Goal: Information Seeking & Learning: Find specific fact

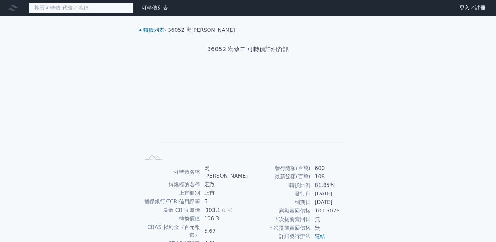
click at [92, 6] on input at bounding box center [81, 7] width 105 height 11
click at [97, 8] on input at bounding box center [81, 7] width 105 height 11
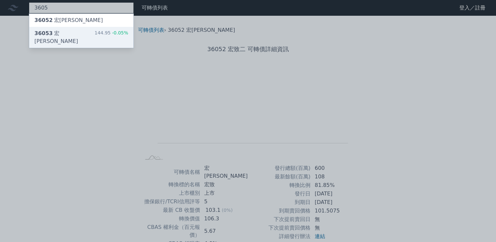
type input "3605"
click at [68, 32] on div "36053 宏致三 144.95 -0.05%" at bounding box center [81, 37] width 104 height 21
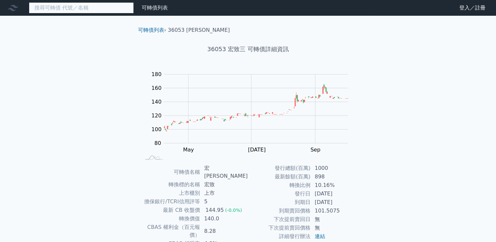
click at [93, 7] on input at bounding box center [81, 7] width 105 height 11
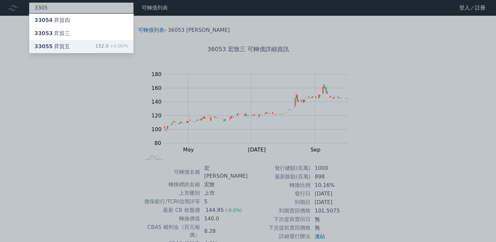
type input "3305"
click at [76, 47] on div "33055 昇貿五 152.0 +0.00%" at bounding box center [81, 46] width 104 height 13
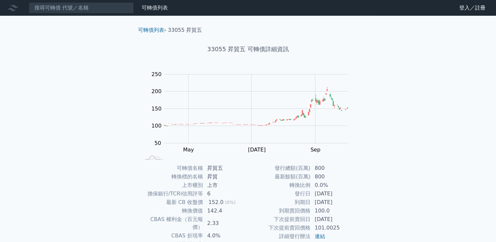
click at [466, 56] on div "可轉債列表 財務數據 可轉債列表 財務數據 登入／註冊 登入／註冊 可轉債列表 › 33055 昇貿五 33055 昇貿五 可轉債詳細資訊 Zoom Out …" at bounding box center [248, 156] width 496 height 312
click at [96, 6] on input at bounding box center [81, 7] width 105 height 11
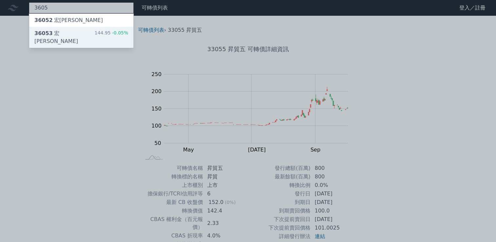
type input "3605"
click at [77, 32] on div "36053 宏致三 144.95 -0.05%" at bounding box center [81, 37] width 104 height 21
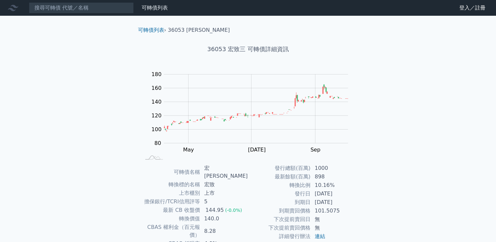
click at [466, 45] on div "可轉債列表 財務數據 可轉債列表 財務數據 登入／註冊 登入／註冊 可轉債列表 › 36053 宏致三 36053 宏致三 可轉債詳細資訊 Zoom Out …" at bounding box center [248, 159] width 496 height 319
click at [468, 69] on div "可轉債列表 財務數據 可轉債列表 財務數據 登入／註冊 登入／註冊 可轉債列表 › 36053 宏致三 36053 宏致三 可轉債詳細資訊 Zoom Out …" at bounding box center [248, 159] width 496 height 319
click at [0, 0] on link "財務數據" at bounding box center [0, 0] width 0 height 0
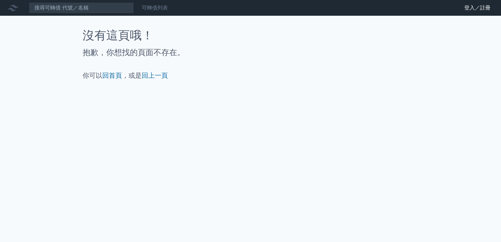
click at [157, 8] on link "可轉債列表" at bounding box center [155, 8] width 26 height 6
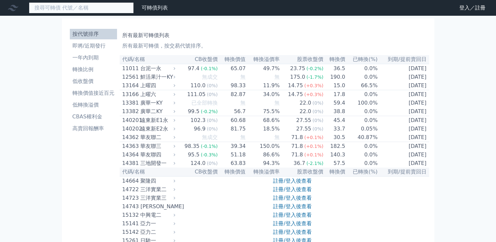
click at [105, 8] on input at bounding box center [81, 7] width 105 height 11
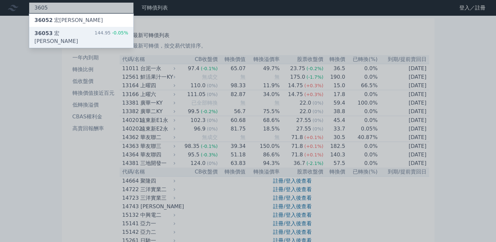
type input "3605"
click at [69, 31] on div "36053 宏致三 144.95 -0.05%" at bounding box center [81, 37] width 104 height 21
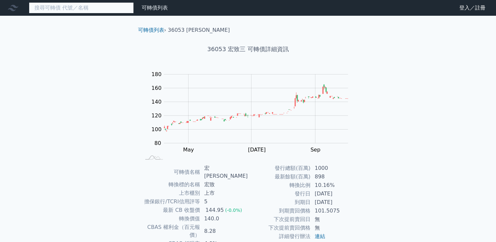
click at [93, 7] on input at bounding box center [81, 7] width 105 height 11
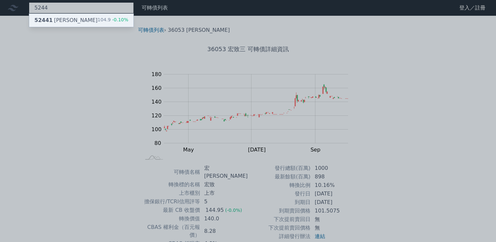
type input "5244"
click at [77, 19] on div "52441 弘凱一 104.9 -0.10%" at bounding box center [81, 20] width 104 height 13
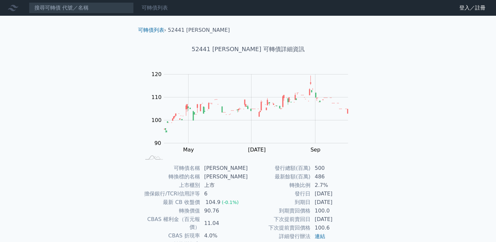
click at [144, 7] on link "可轉債列表" at bounding box center [155, 8] width 26 height 6
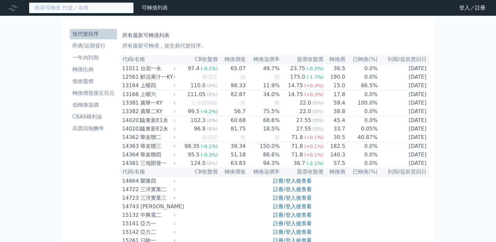
click at [112, 7] on input at bounding box center [81, 7] width 105 height 11
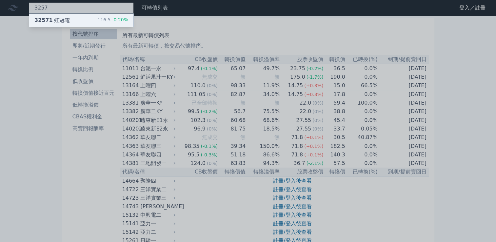
type input "3257"
click at [84, 20] on div "32571 虹冠電一 116.5 -0.20%" at bounding box center [81, 20] width 104 height 13
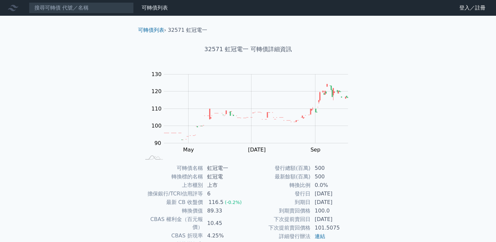
click at [475, 65] on div "可轉債列表 財務數據 可轉債列表 財務數據 登入／註冊 登入／註冊 可轉債列表 › 32571 虹冠電一 32571 虹冠電一 可轉債詳細資訊 Zoom Ou…" at bounding box center [248, 156] width 496 height 312
click at [464, 67] on div "可轉債列表 財務數據 可轉債列表 財務數據 登入／註冊 登入／註冊 可轉債列表 › 32571 虹冠電一 32571 虹冠電一 可轉債詳細資訊 Zoom Ou…" at bounding box center [248, 156] width 496 height 312
click at [467, 93] on div "可轉債列表 財務數據 可轉債列表 財務數據 登入／註冊 登入／註冊 可轉債列表 › 32571 虹冠電一 32571 虹冠電一 可轉債詳細資訊 Zoom Ou…" at bounding box center [248, 156] width 496 height 312
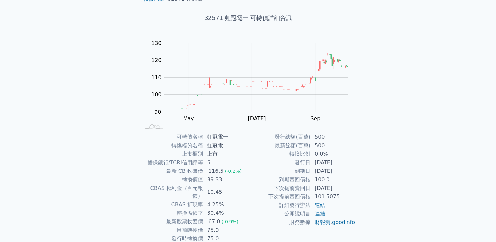
scroll to position [33, 0]
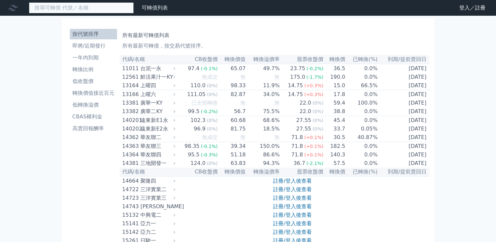
click at [104, 8] on input at bounding box center [81, 7] width 105 height 11
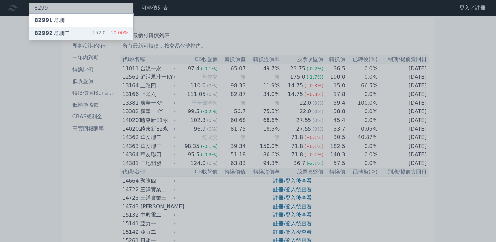
type input "8299"
click at [76, 32] on div "82992 群聯二 152.0 +10.00%" at bounding box center [81, 33] width 104 height 13
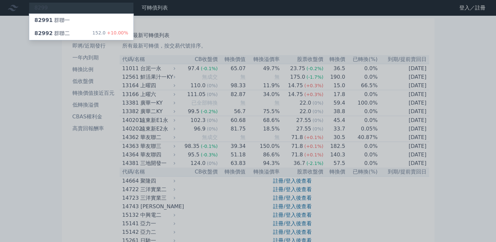
click at [224, 27] on div at bounding box center [248, 121] width 496 height 242
click at [122, 7] on div "8299 82991 群聯一 82992 群聯二 152.0 +10.00%" at bounding box center [81, 7] width 105 height 11
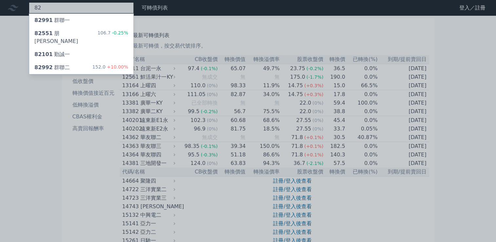
type input "8"
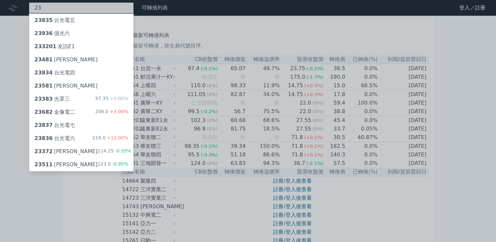
type input "2"
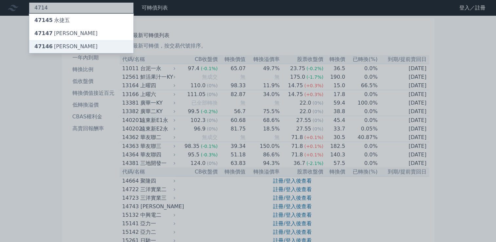
type input "4714"
click at [69, 47] on div "47146 永捷六" at bounding box center [81, 46] width 104 height 13
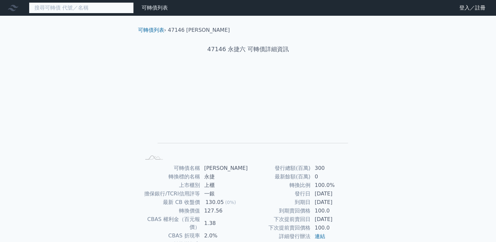
click at [95, 9] on input at bounding box center [81, 7] width 105 height 11
click at [94, 8] on input at bounding box center [81, 7] width 105 height 11
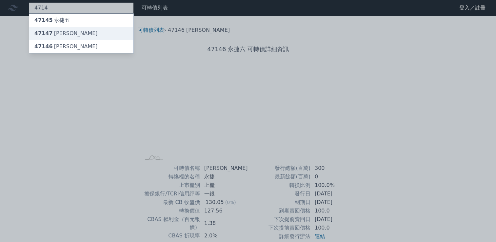
type input "4714"
click at [71, 34] on div "47147 永捷七" at bounding box center [81, 33] width 104 height 13
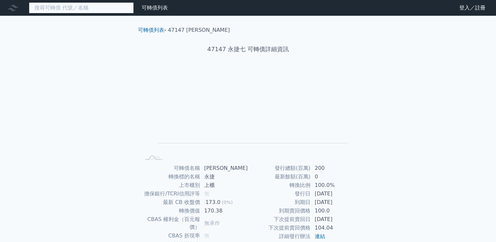
click at [105, 7] on input at bounding box center [81, 7] width 105 height 11
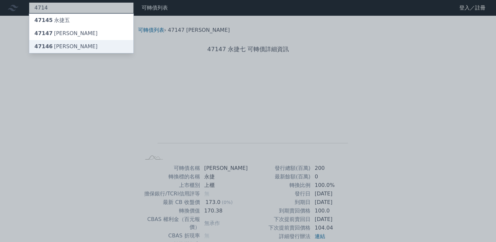
type input "4714"
click at [67, 48] on div "47146 永捷六" at bounding box center [81, 46] width 104 height 13
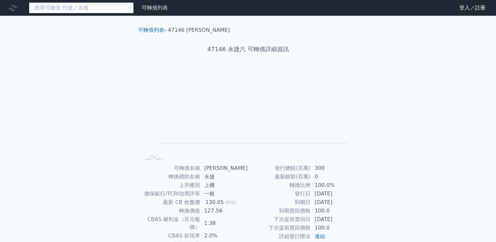
click at [94, 10] on input at bounding box center [81, 7] width 105 height 11
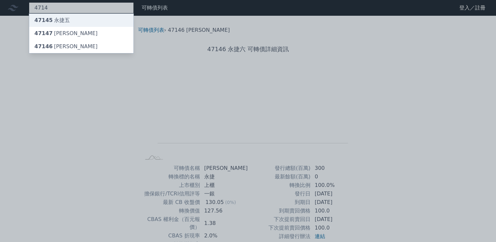
type input "4714"
click at [76, 22] on div "47145 永捷五" at bounding box center [81, 20] width 104 height 13
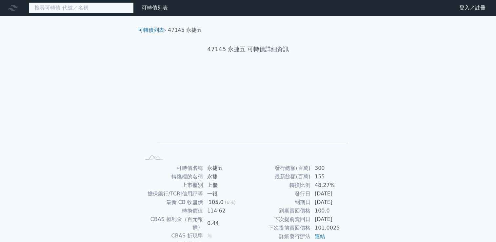
click at [97, 6] on input at bounding box center [81, 7] width 105 height 11
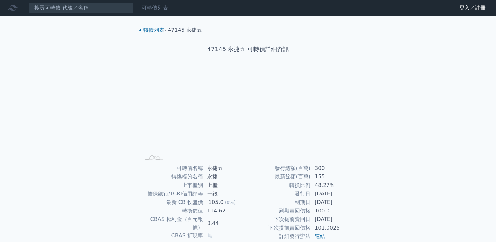
click at [148, 11] on div "可轉債列表" at bounding box center [154, 8] width 31 height 8
click at [157, 10] on link "可轉債列表" at bounding box center [155, 8] width 26 height 6
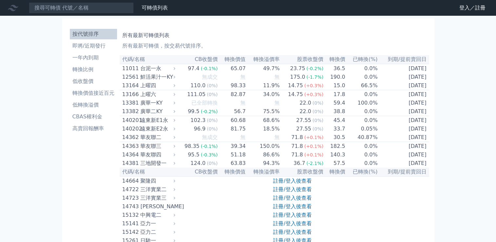
click at [206, 30] on div "所有最新可轉債列表 所有最新可轉債，按交易代號排序。" at bounding box center [274, 39] width 304 height 21
click at [106, 9] on input at bounding box center [81, 7] width 105 height 11
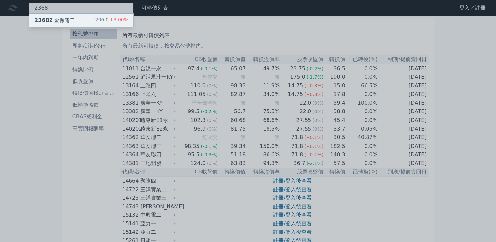
type input "2368"
click at [86, 20] on div "23682 金像電二 206.0 +3.00%" at bounding box center [81, 20] width 104 height 13
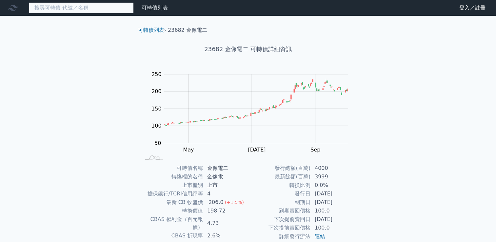
click at [104, 9] on input at bounding box center [81, 7] width 105 height 11
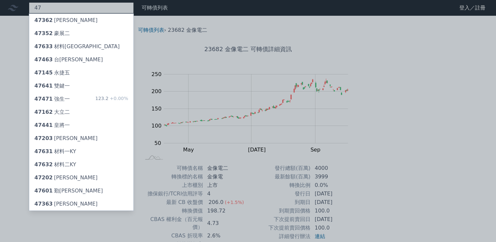
type input "4"
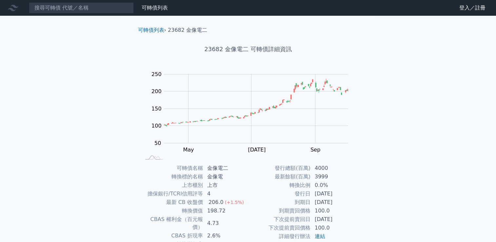
click at [371, 61] on div "可轉債列表 › 23682 金像電二 23682 金像電二 可轉債詳細資訊 Zoom Out 100 -50 0 50 100 150 200 250 300…" at bounding box center [248, 164] width 252 height 296
